Goal: Complete application form: Complete application form

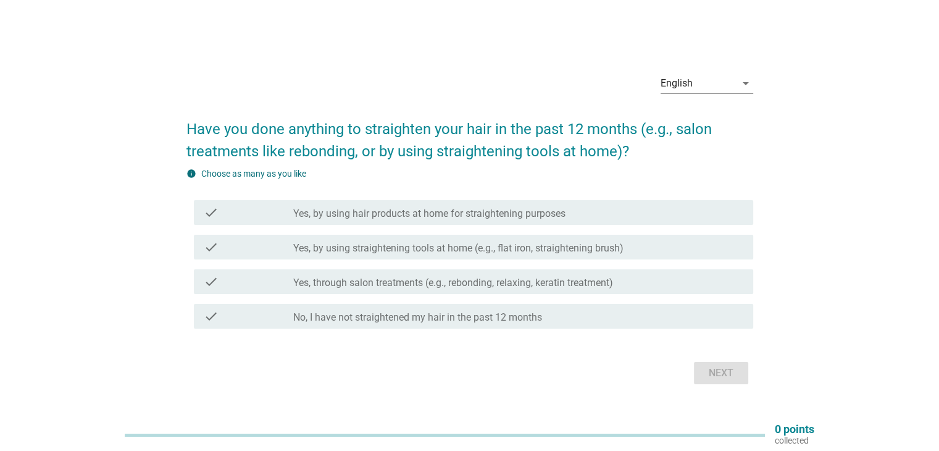
click at [429, 211] on label "Yes, by using hair products at home for straightening purposes" at bounding box center [429, 214] width 272 height 12
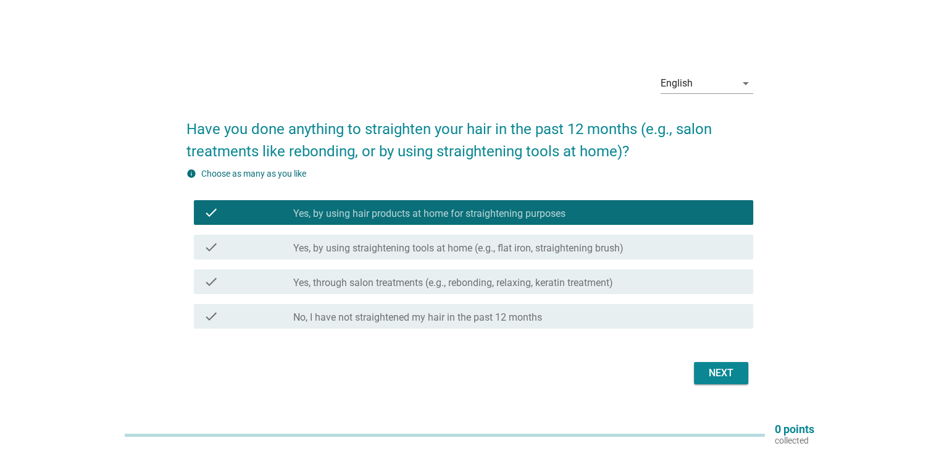
click at [437, 240] on div "check_box_outline_blank Yes, by using straightening tools at home (e.g., flat i…" at bounding box center [518, 247] width 450 height 15
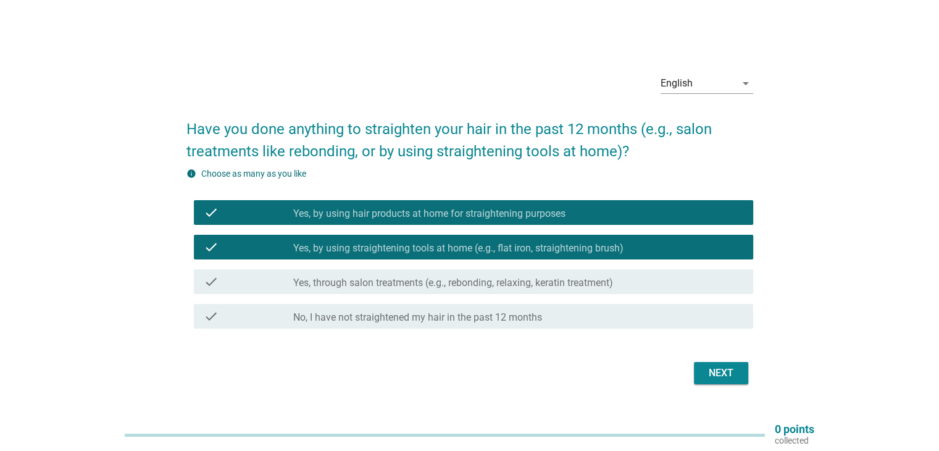
click at [499, 283] on label "Yes, through salon treatments (e.g., rebonding, relaxing, keratin treatment)" at bounding box center [453, 283] width 320 height 12
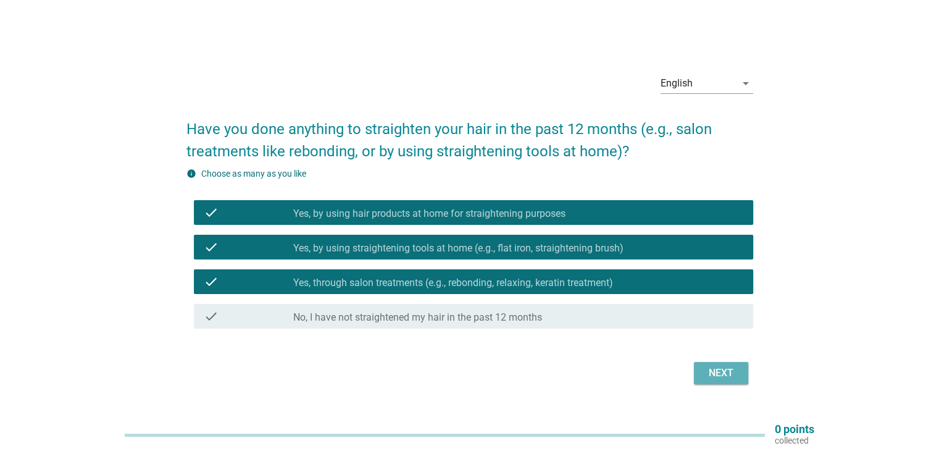
click at [695, 374] on button "Next" at bounding box center [721, 373] width 54 height 22
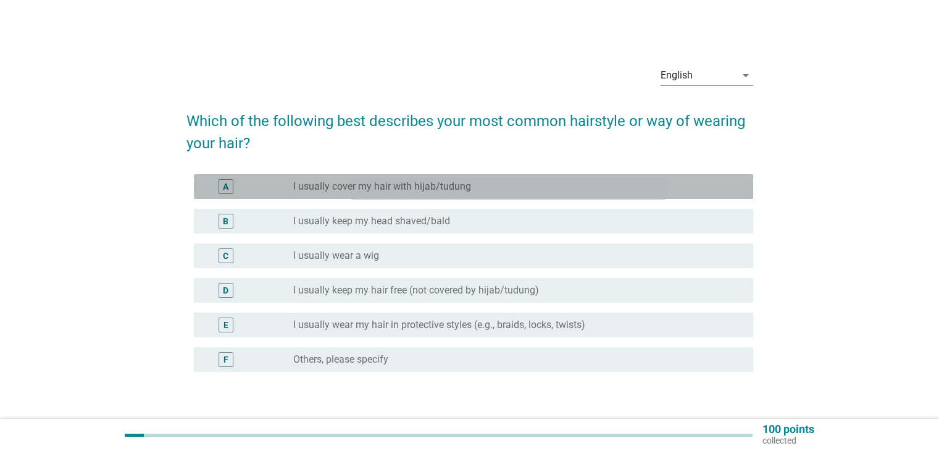
click at [393, 188] on label "I usually cover my hair with hijab/tudung" at bounding box center [382, 186] width 178 height 12
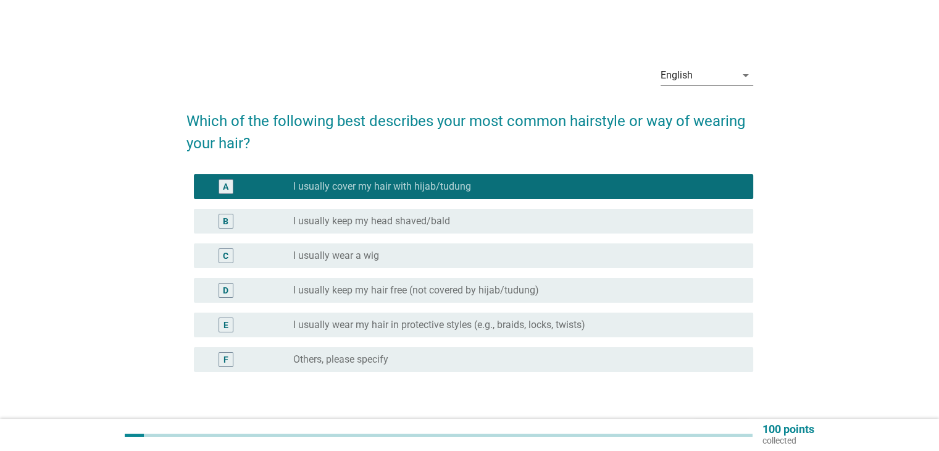
scroll to position [62, 0]
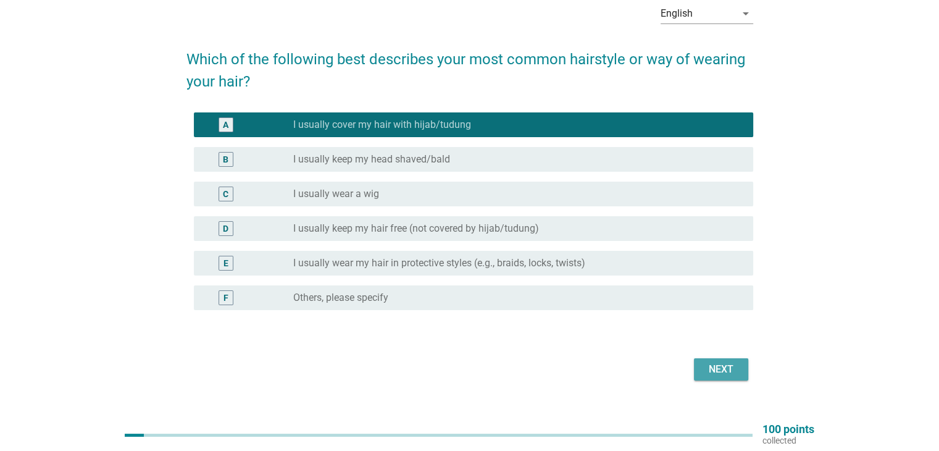
click at [726, 369] on div "Next" at bounding box center [721, 369] width 35 height 15
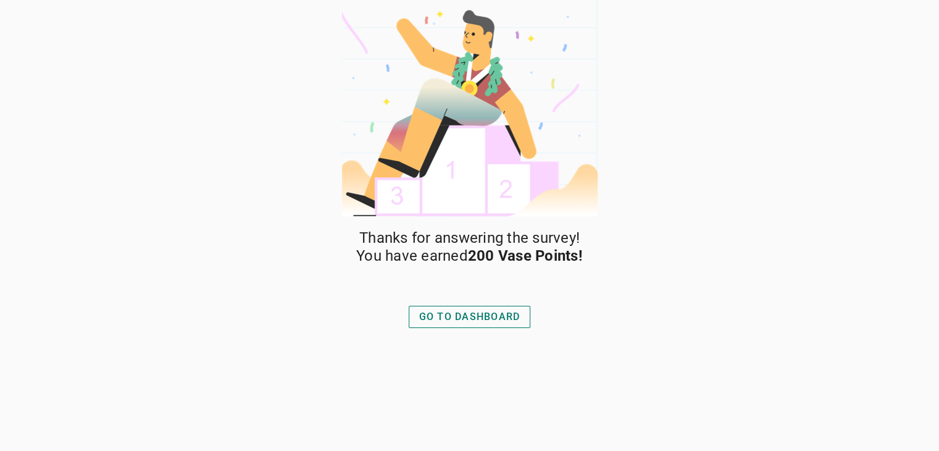
click at [501, 318] on div "GO TO DASHBOARD" at bounding box center [469, 316] width 101 height 15
